Goal: Navigation & Orientation: Understand site structure

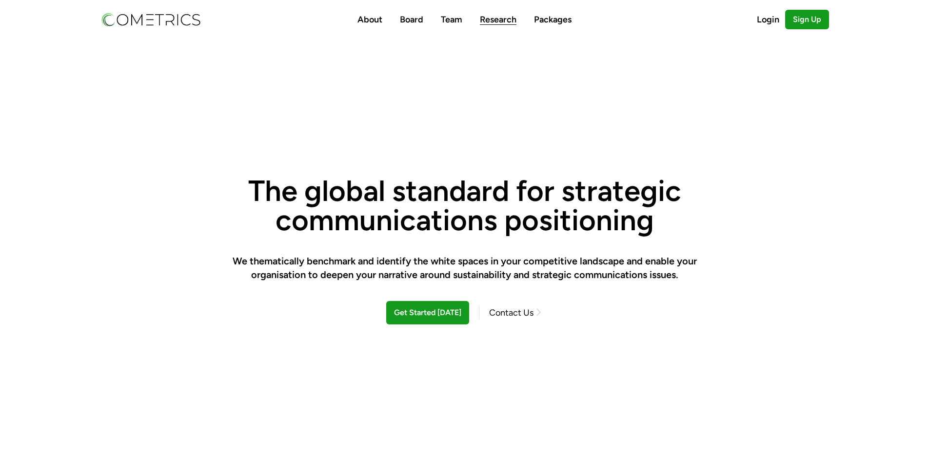
click at [495, 24] on link "Research" at bounding box center [498, 19] width 37 height 11
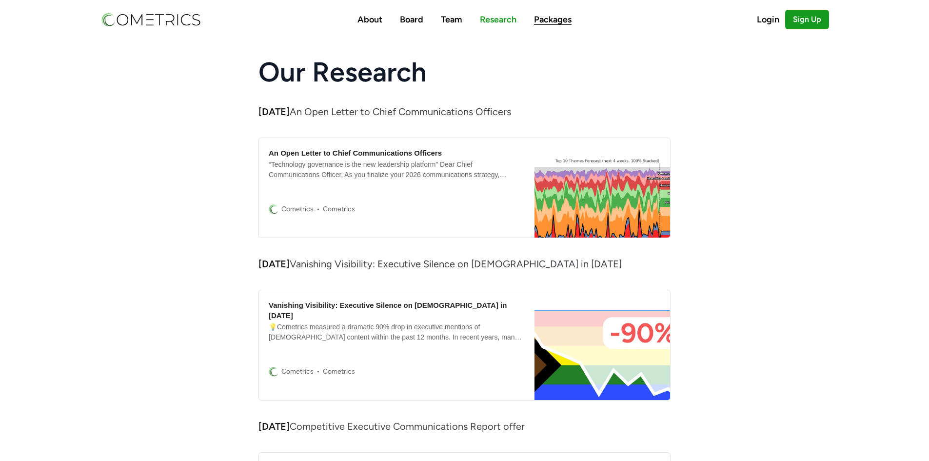
click at [539, 20] on link "Packages" at bounding box center [553, 19] width 38 height 11
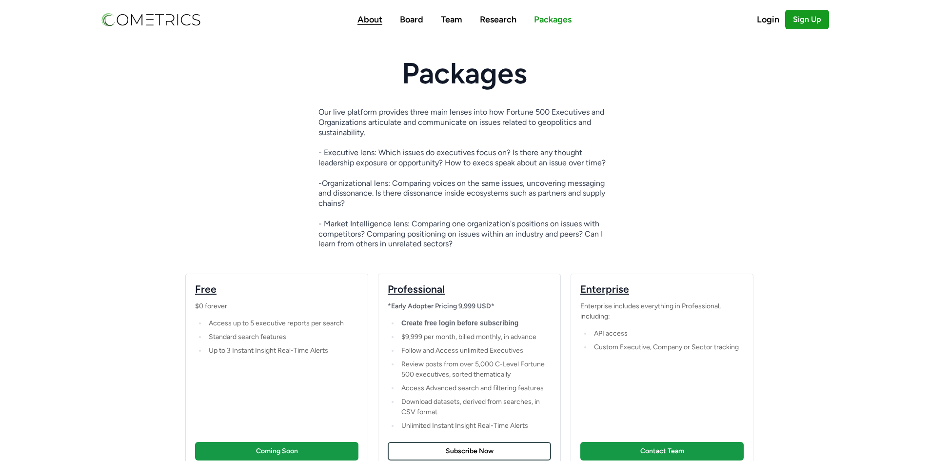
click at [363, 19] on link "About" at bounding box center [370, 19] width 25 height 11
